Goal: Information Seeking & Learning: Check status

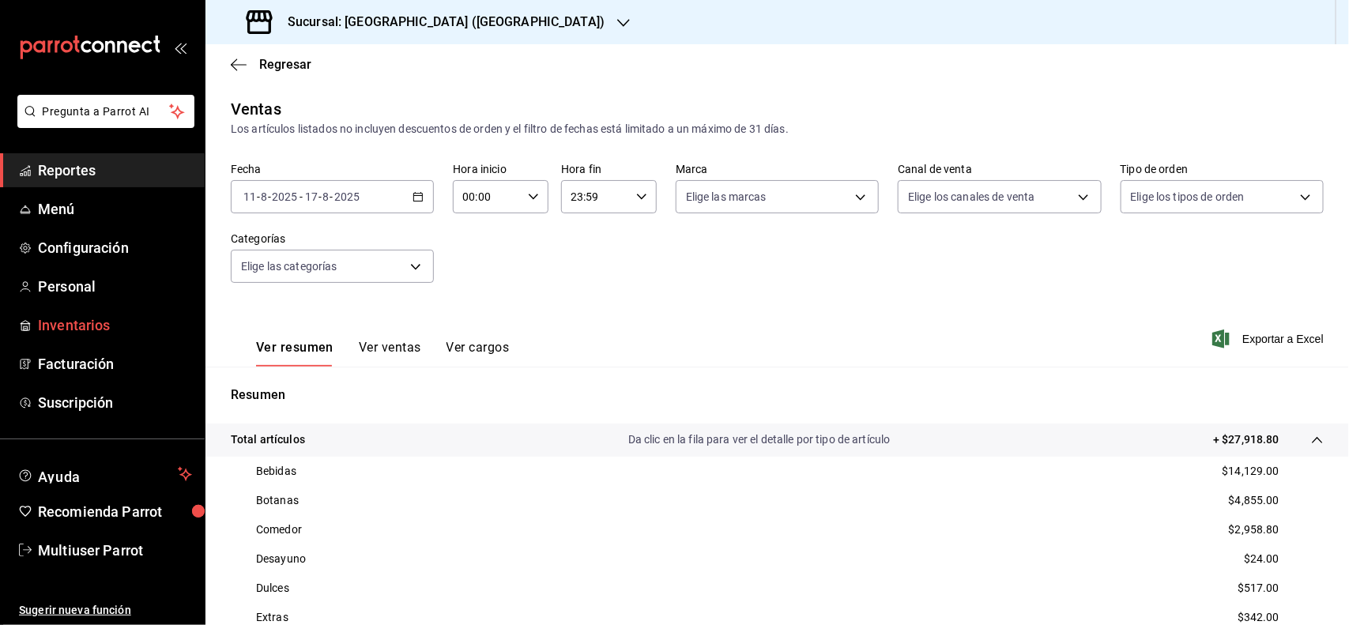
scroll to position [305, 0]
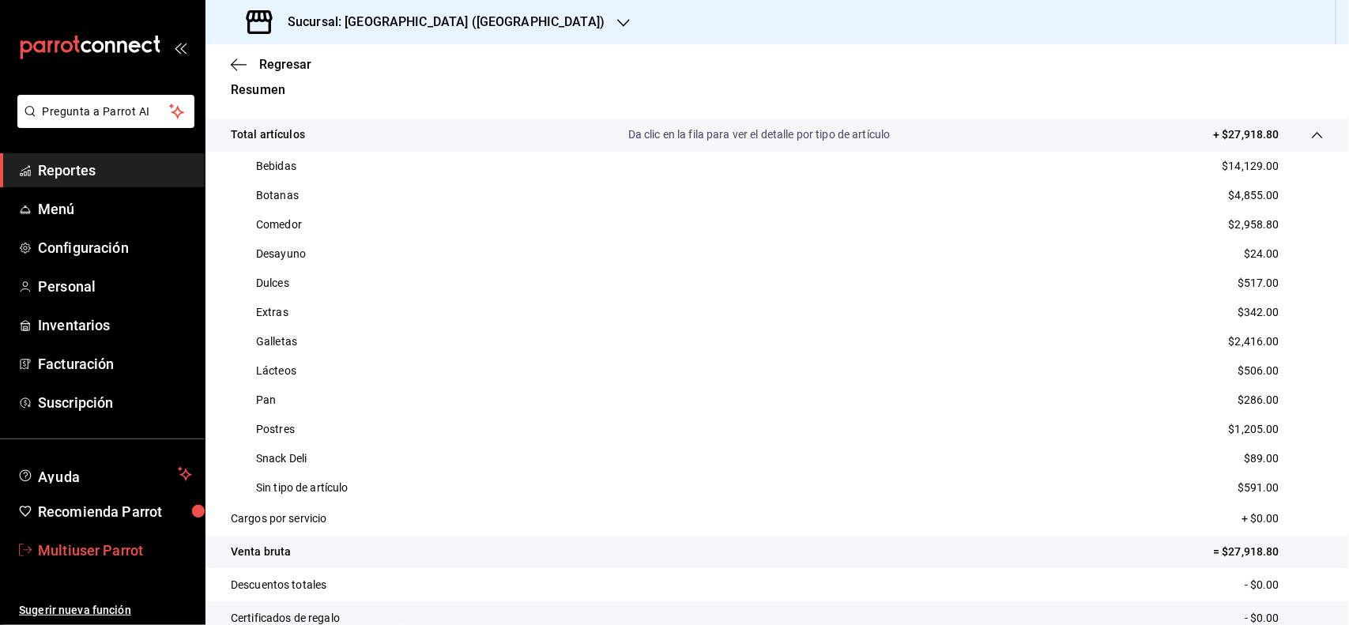
click at [123, 542] on span "Multiuser Parrot" at bounding box center [115, 550] width 154 height 21
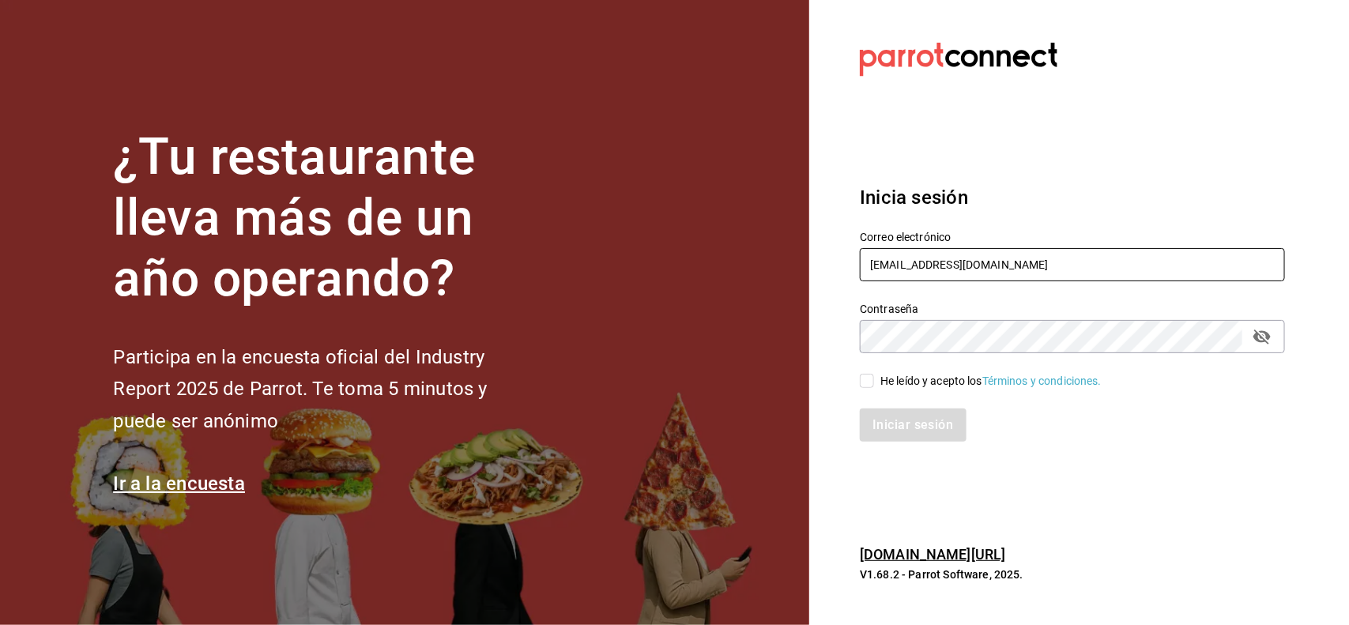
click at [1069, 269] on input "[EMAIL_ADDRESS][DOMAIN_NAME]" at bounding box center [1072, 264] width 425 height 33
type input "[EMAIL_ADDRESS][DOMAIN_NAME]"
click at [871, 377] on input "He leído y acepto los Términos y condiciones." at bounding box center [867, 381] width 14 height 14
checkbox input "true"
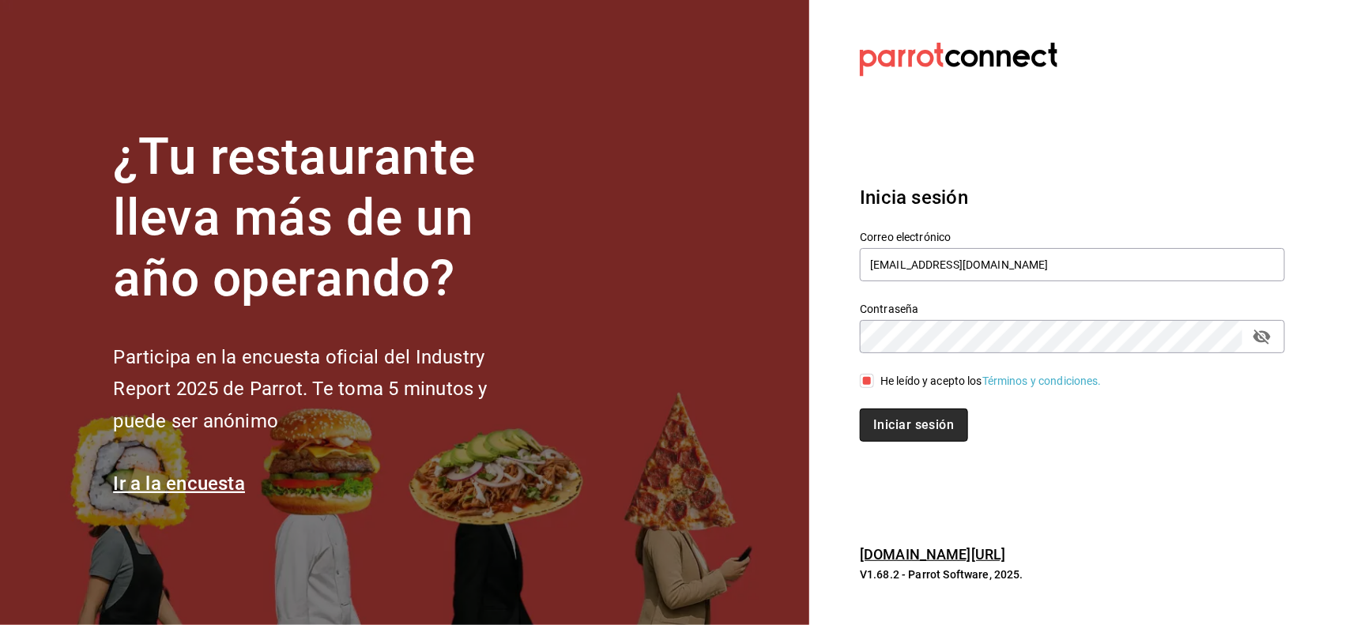
click at [917, 425] on button "Iniciar sesión" at bounding box center [913, 425] width 107 height 33
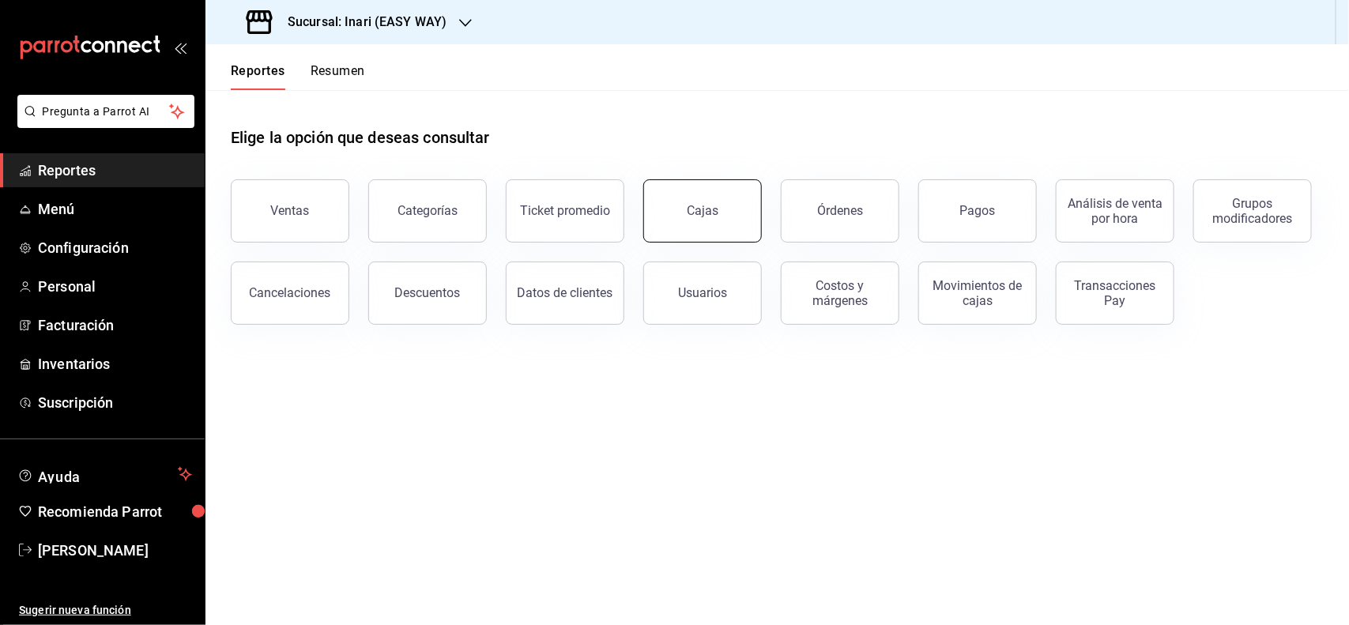
click at [680, 239] on div "Cajas" at bounding box center [692, 201] width 137 height 82
click at [721, 199] on button "Cajas" at bounding box center [702, 210] width 119 height 63
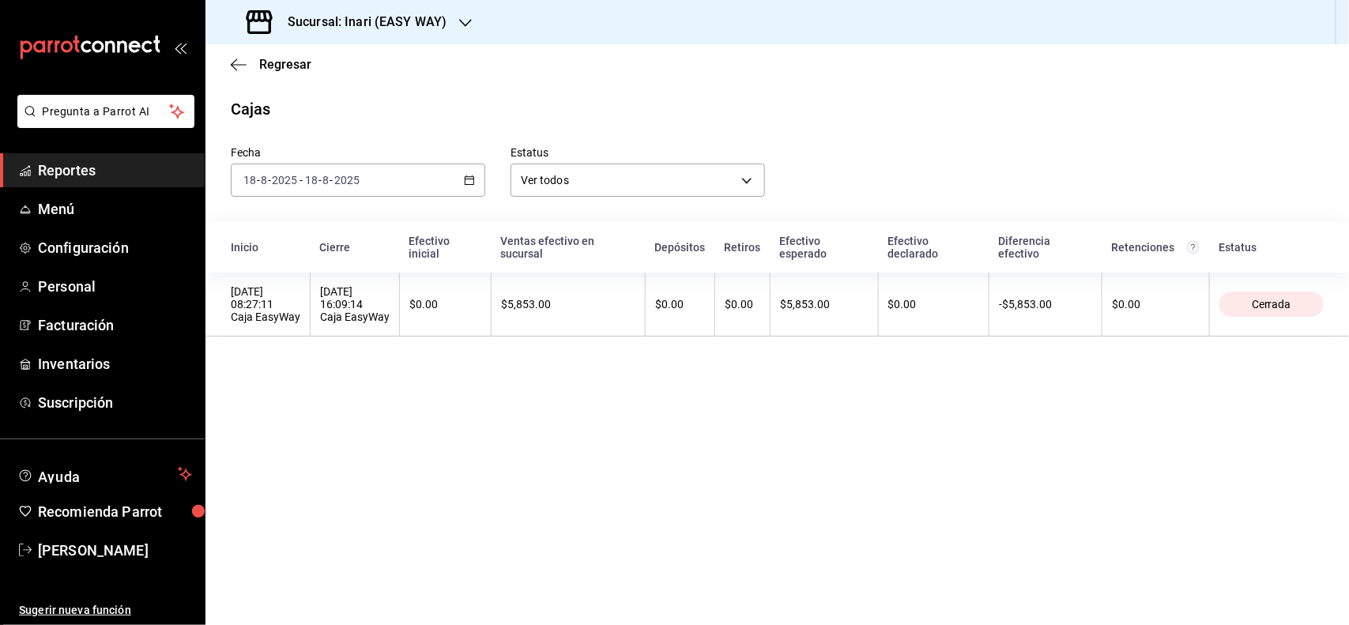
click at [464, 180] on icon "button" at bounding box center [469, 180] width 11 height 11
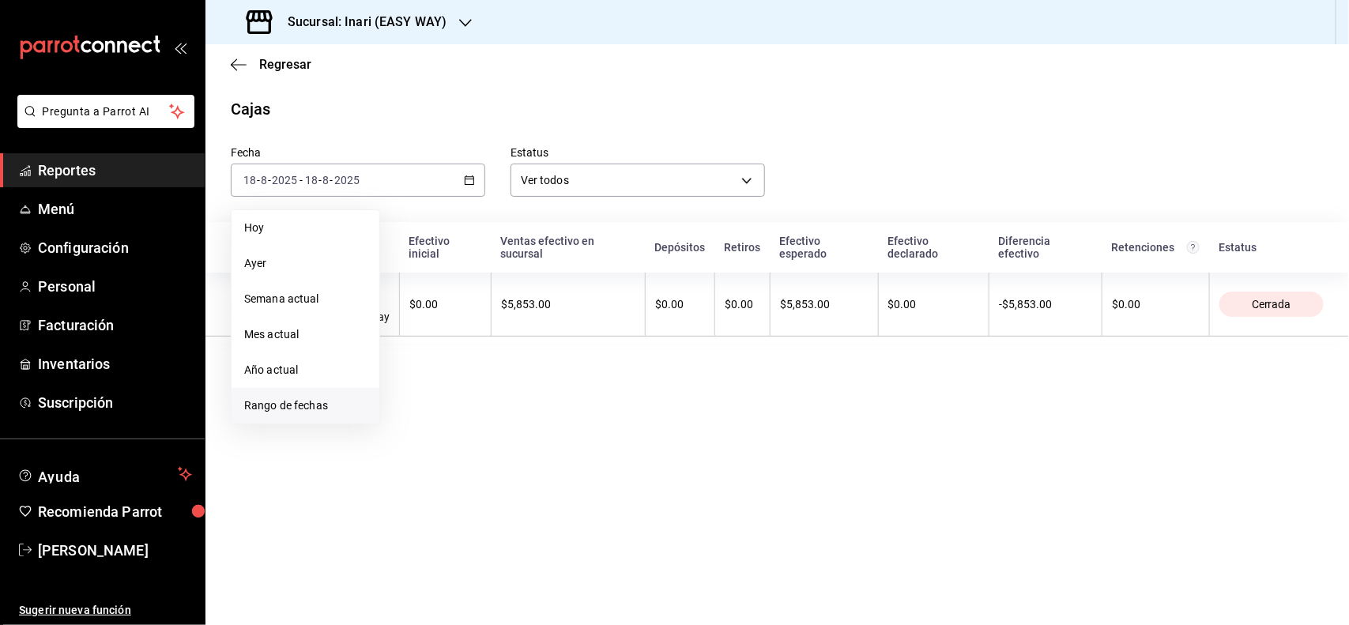
click at [325, 399] on span "Rango de fechas" at bounding box center [305, 405] width 122 height 17
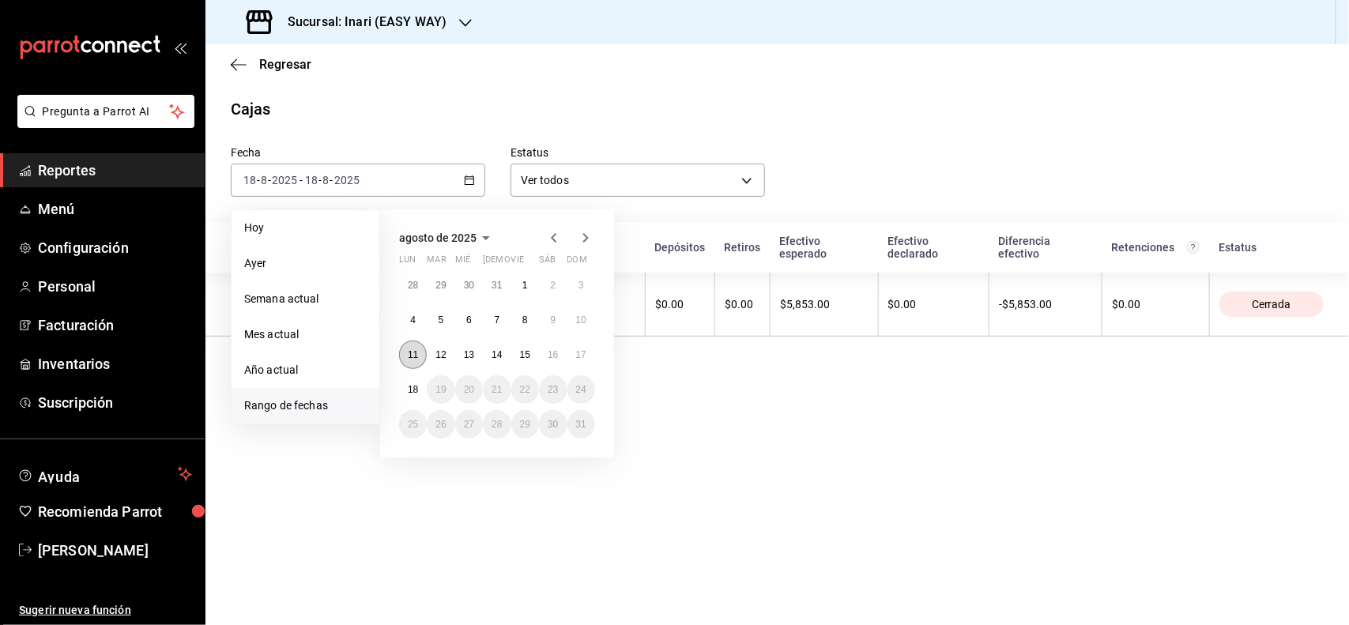
click at [413, 356] on abbr "11" at bounding box center [413, 354] width 10 height 11
click at [581, 360] on button "17" at bounding box center [581, 355] width 28 height 28
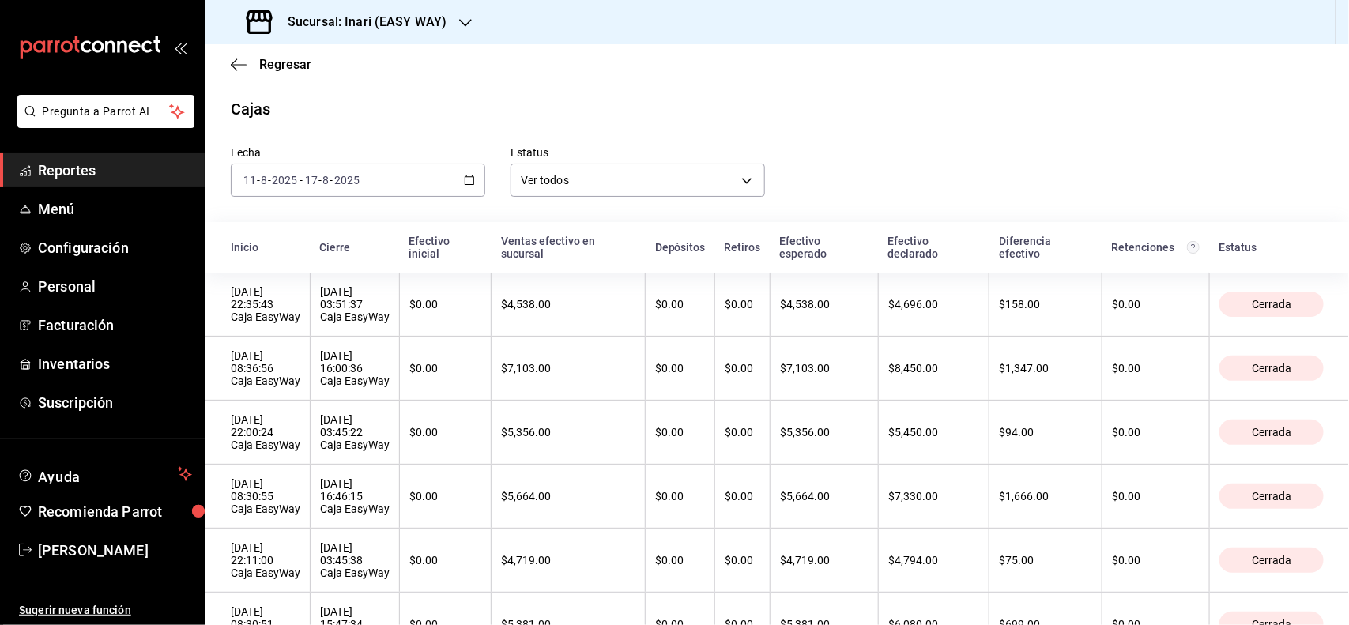
click at [141, 178] on span "Reportes" at bounding box center [115, 170] width 154 height 21
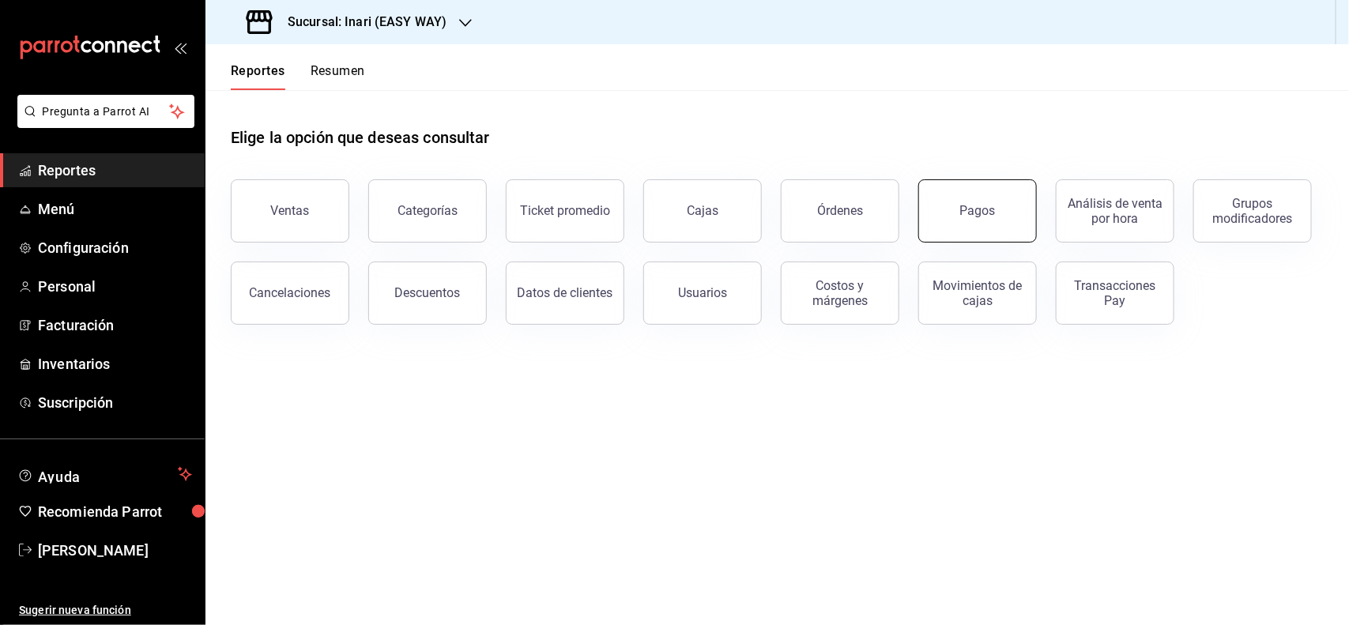
click at [978, 203] on div "Pagos" at bounding box center [978, 210] width 36 height 15
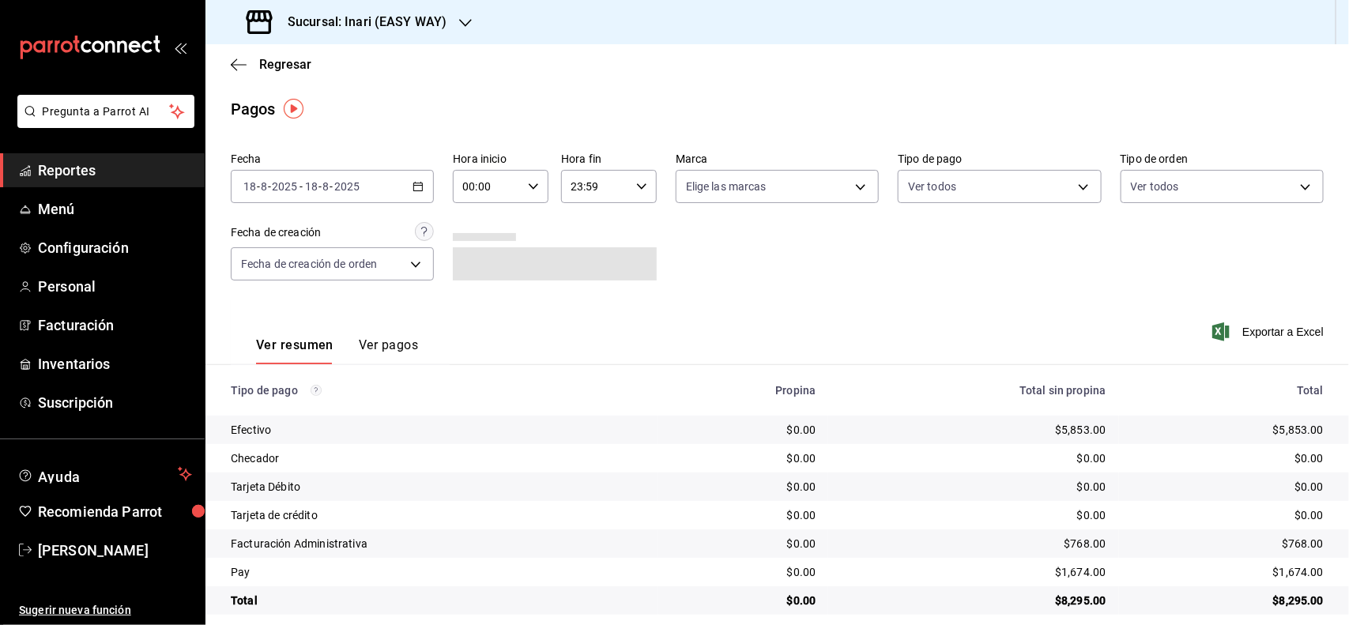
click at [412, 181] on icon "button" at bounding box center [417, 186] width 11 height 11
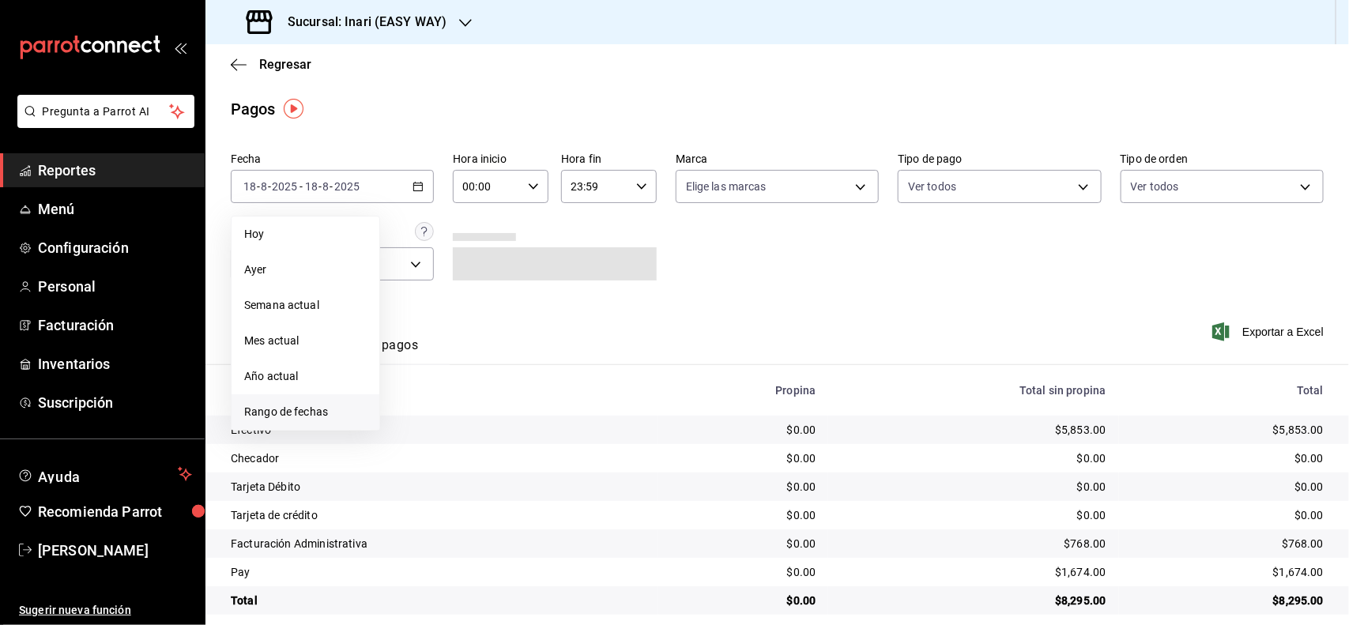
click at [345, 416] on span "Rango de fechas" at bounding box center [305, 412] width 122 height 17
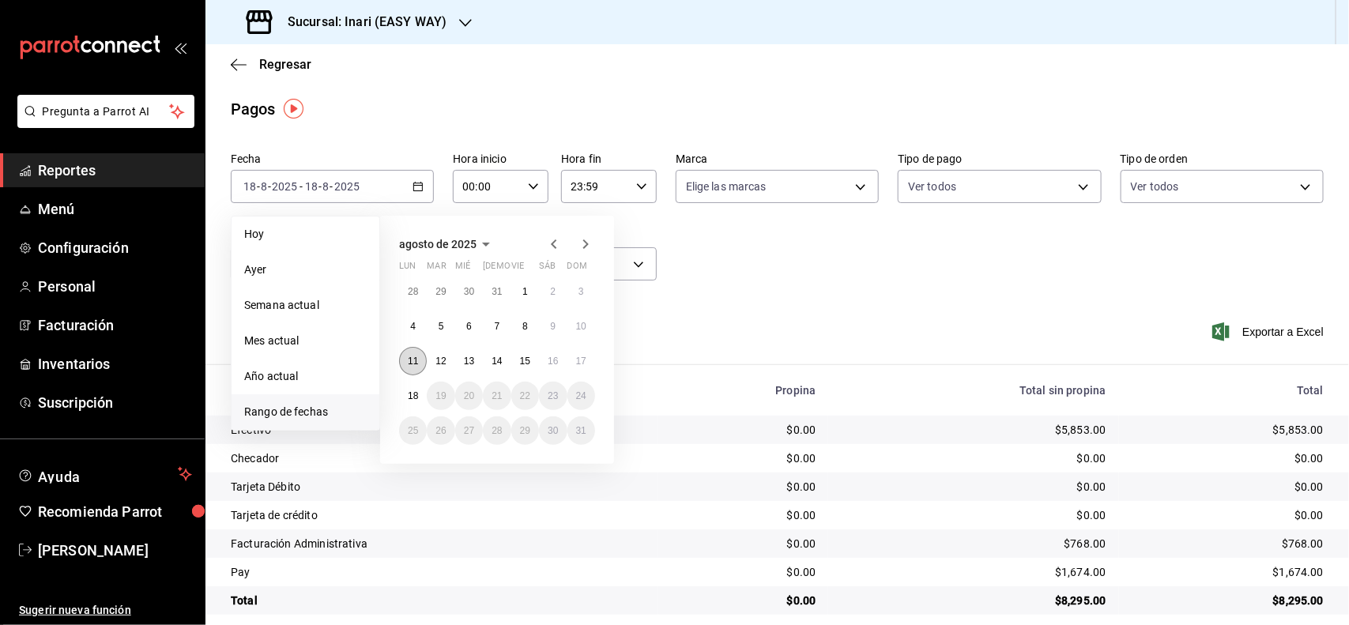
click at [417, 367] on button "11" at bounding box center [413, 361] width 28 height 28
click at [585, 361] on abbr "17" at bounding box center [581, 361] width 10 height 11
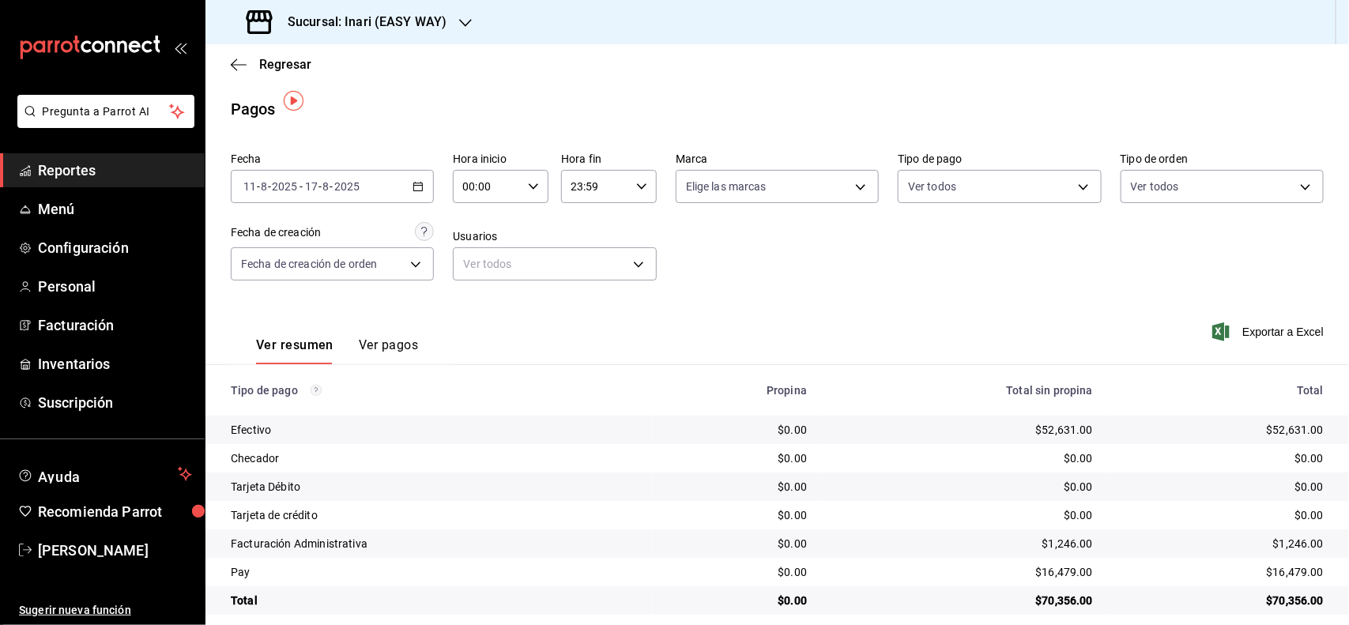
scroll to position [16, 0]
